Goal: Task Accomplishment & Management: Manage account settings

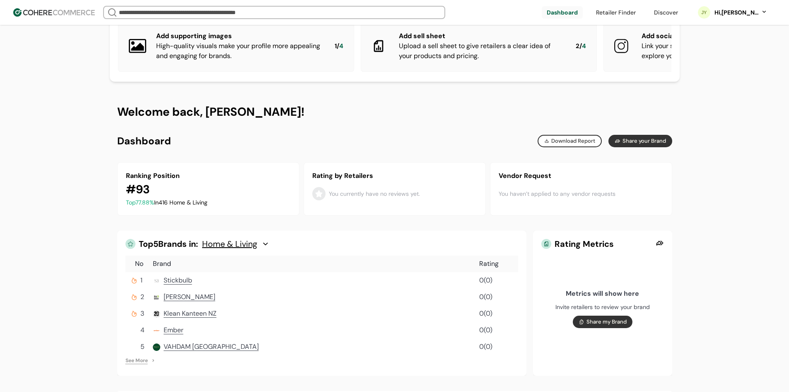
scroll to position [41, 0]
click at [759, 15] on div "Hi, Jason Yang" at bounding box center [741, 12] width 54 height 9
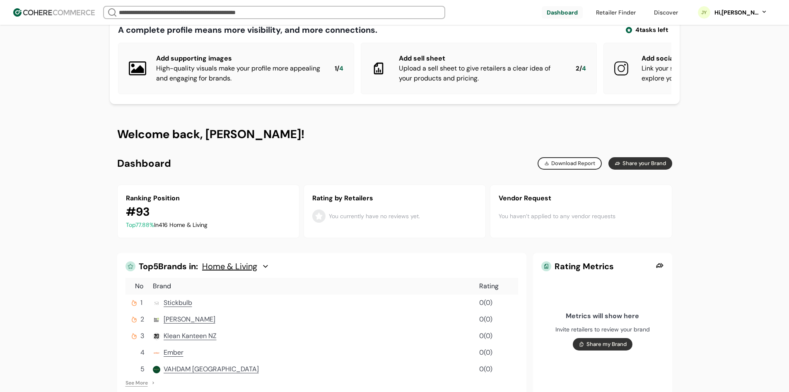
scroll to position [0, 0]
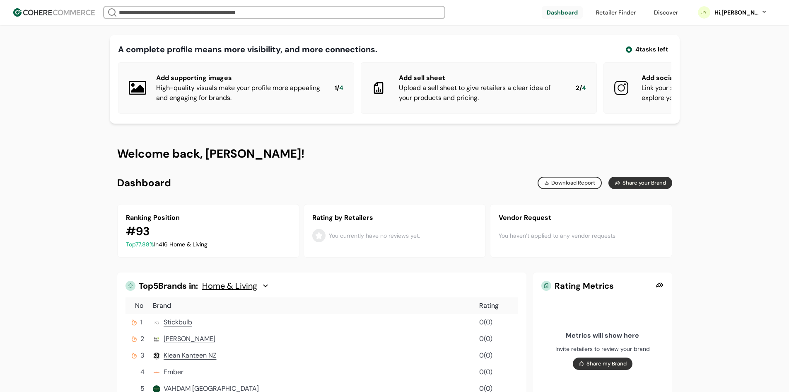
click at [562, 8] on link at bounding box center [562, 12] width 41 height 12
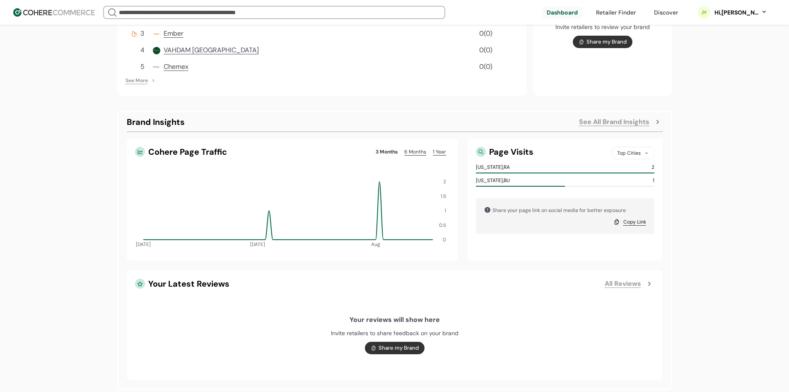
scroll to position [373, 0]
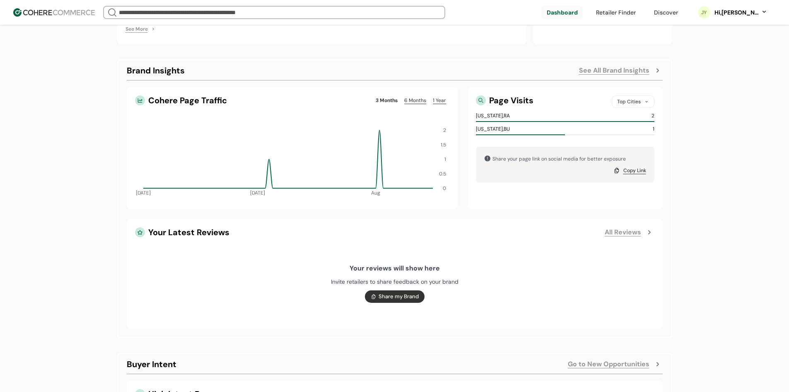
click at [73, 179] on div "A complete profile means more visibility, and more connections. 4 tasks left Ad…" at bounding box center [394, 72] width 789 height 890
